Goal: Information Seeking & Learning: Learn about a topic

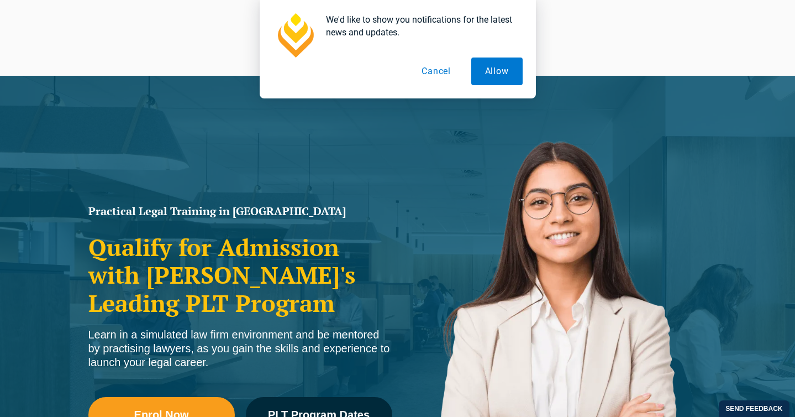
click at [432, 72] on button "Cancel" at bounding box center [436, 71] width 57 height 28
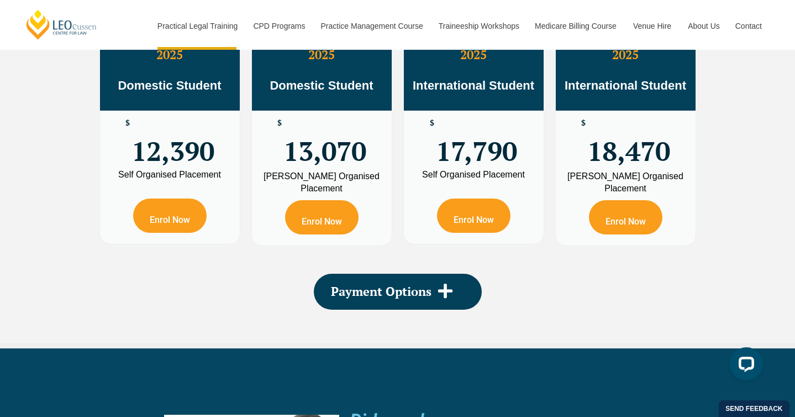
scroll to position [2079, 0]
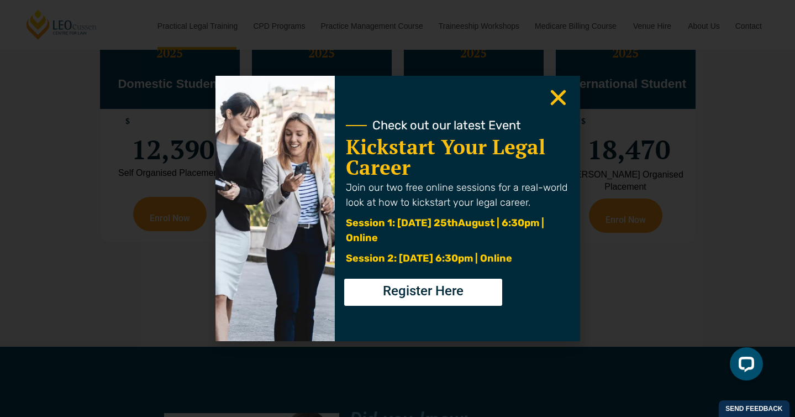
click at [560, 96] on use "Close" at bounding box center [557, 97] width 15 height 15
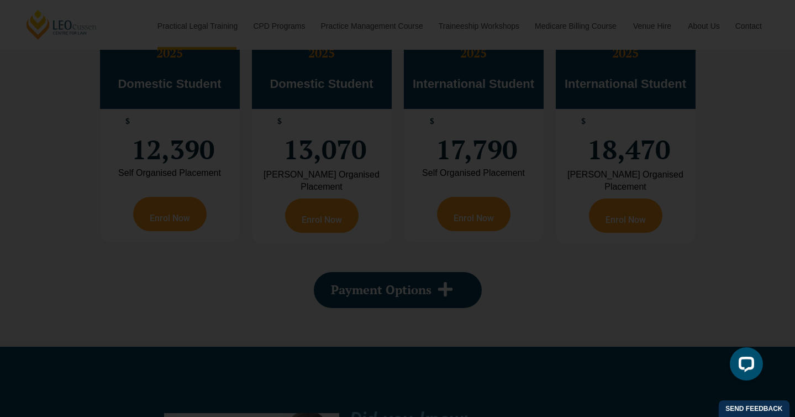
click at [566, 97] on icon "Close" at bounding box center [559, 98] width 22 height 22
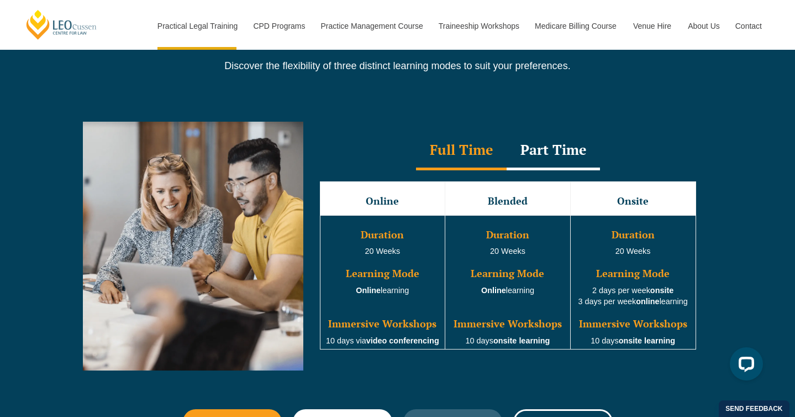
scroll to position [957, 0]
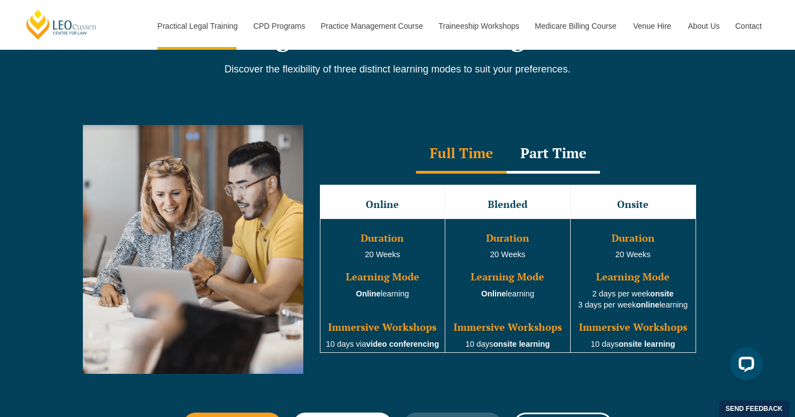
click at [547, 167] on div "Part Time" at bounding box center [553, 154] width 93 height 39
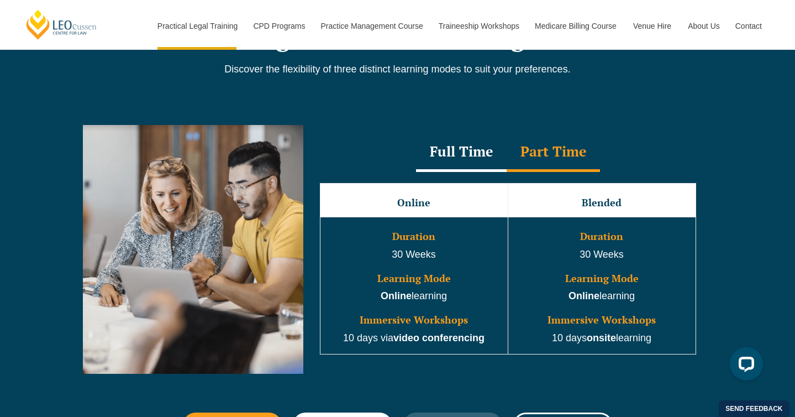
click at [463, 170] on div "Full Time" at bounding box center [461, 152] width 91 height 39
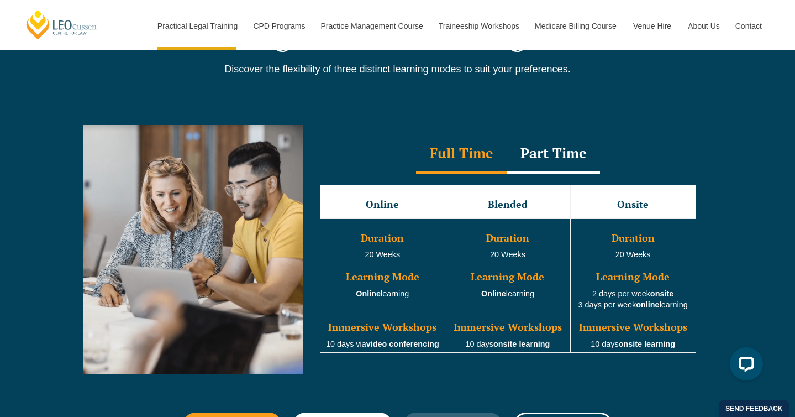
click at [547, 167] on div "Part Time" at bounding box center [553, 154] width 93 height 39
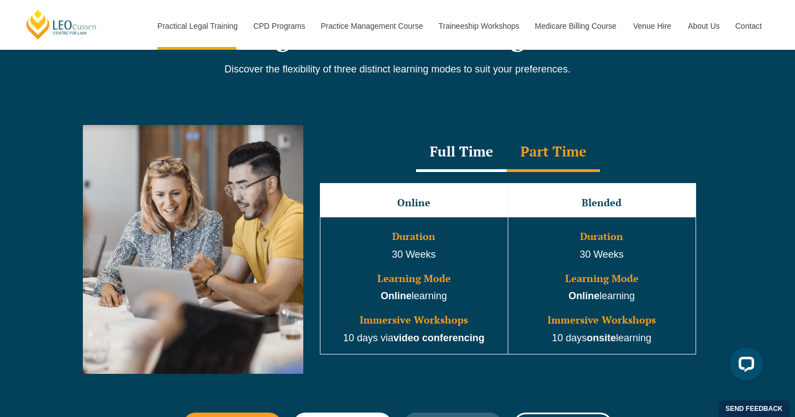
click at [478, 152] on div "Full Time" at bounding box center [461, 152] width 91 height 39
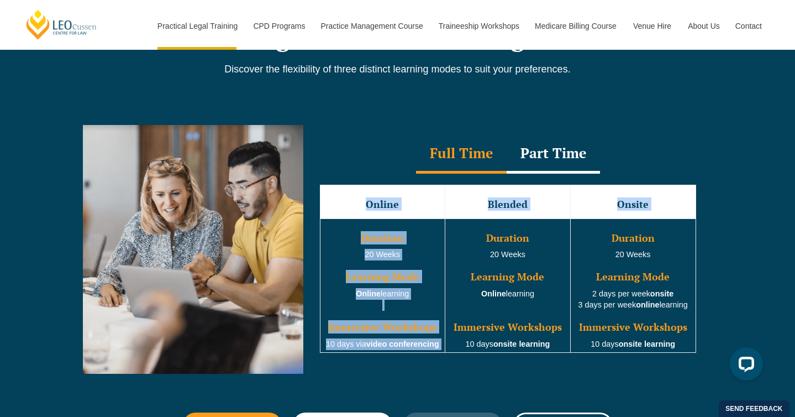
drag, startPoint x: 485, startPoint y: 230, endPoint x: 539, endPoint y: 364, distance: 144.3
click at [539, 364] on div "Online Blended Onsite Duration 20 Weeks Learning Mode Online learning Immersive…" at bounding box center [508, 268] width 398 height 191
click at [551, 353] on td "Duration 20 Weeks Learning Mode Online learning Immersive Workshops 10 days ons…" at bounding box center [507, 285] width 125 height 134
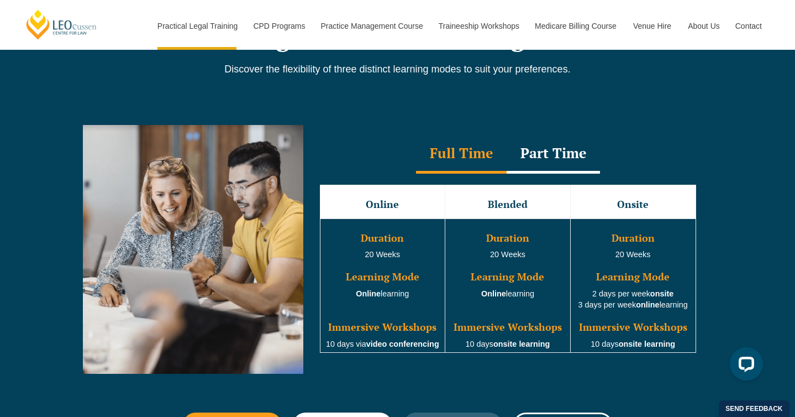
click at [553, 351] on td "Duration 20 Weeks Learning Mode Online learning Immersive Workshops 10 days ons…" at bounding box center [507, 285] width 125 height 134
click at [553, 346] on td "Duration 20 Weeks Learning Mode Online learning Immersive Workshops 10 days ons…" at bounding box center [507, 285] width 125 height 134
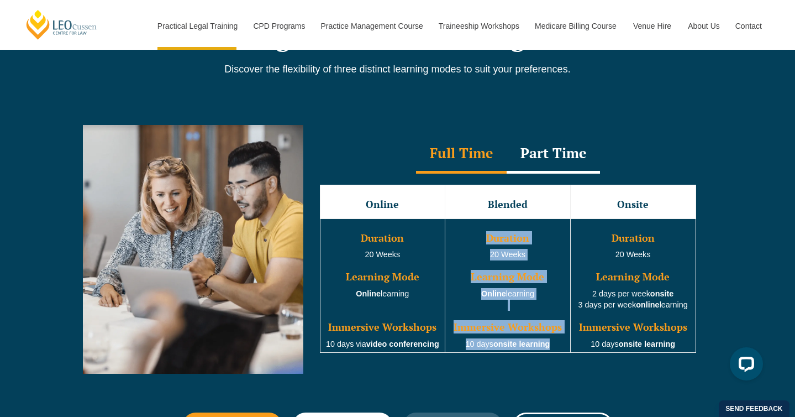
drag, startPoint x: 554, startPoint y: 345, endPoint x: 511, endPoint y: 222, distance: 130.0
click at [511, 222] on td "Duration 20 Weeks Learning Mode Online learning Immersive Workshops 10 days ons…" at bounding box center [507, 285] width 125 height 134
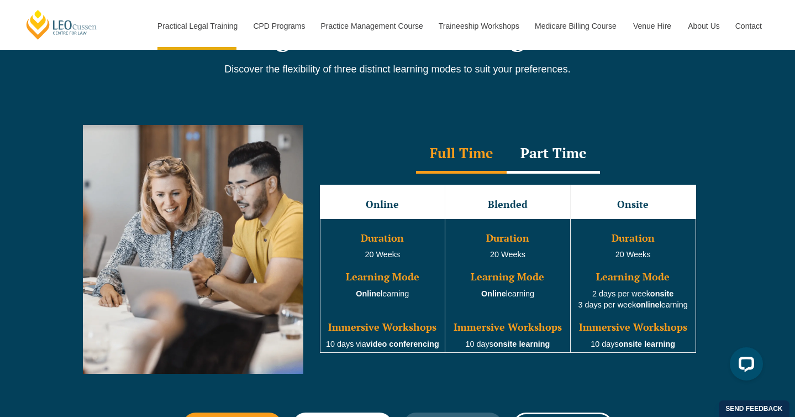
click at [511, 218] on td "Blended" at bounding box center [507, 202] width 125 height 34
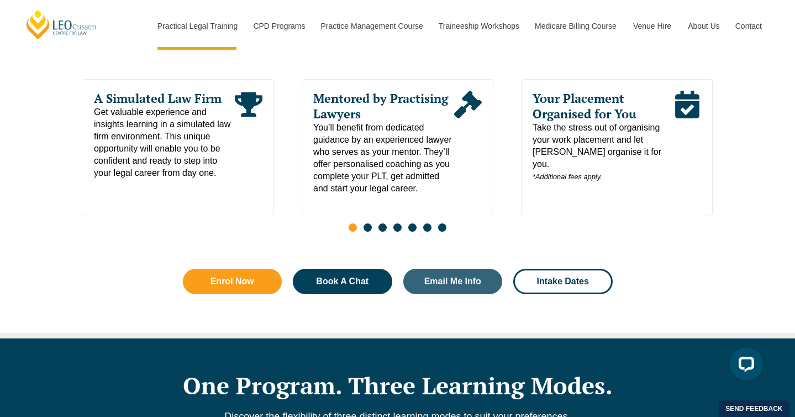
scroll to position [611, 0]
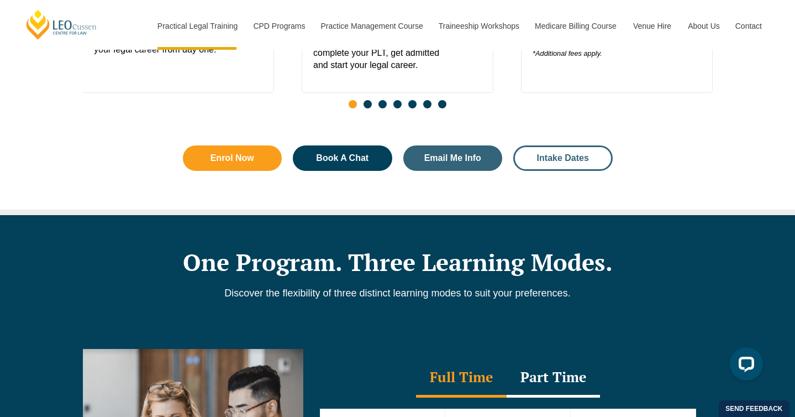
click at [561, 168] on link "Intake Dates" at bounding box center [562, 157] width 99 height 25
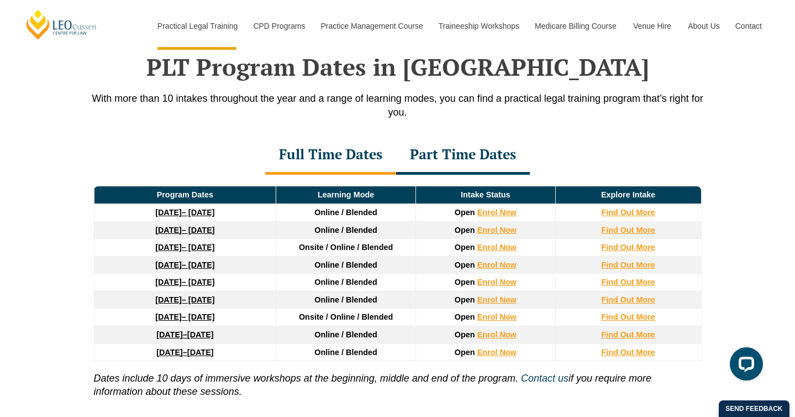
scroll to position [1442, 0]
